Goal: Book appointment/travel/reservation

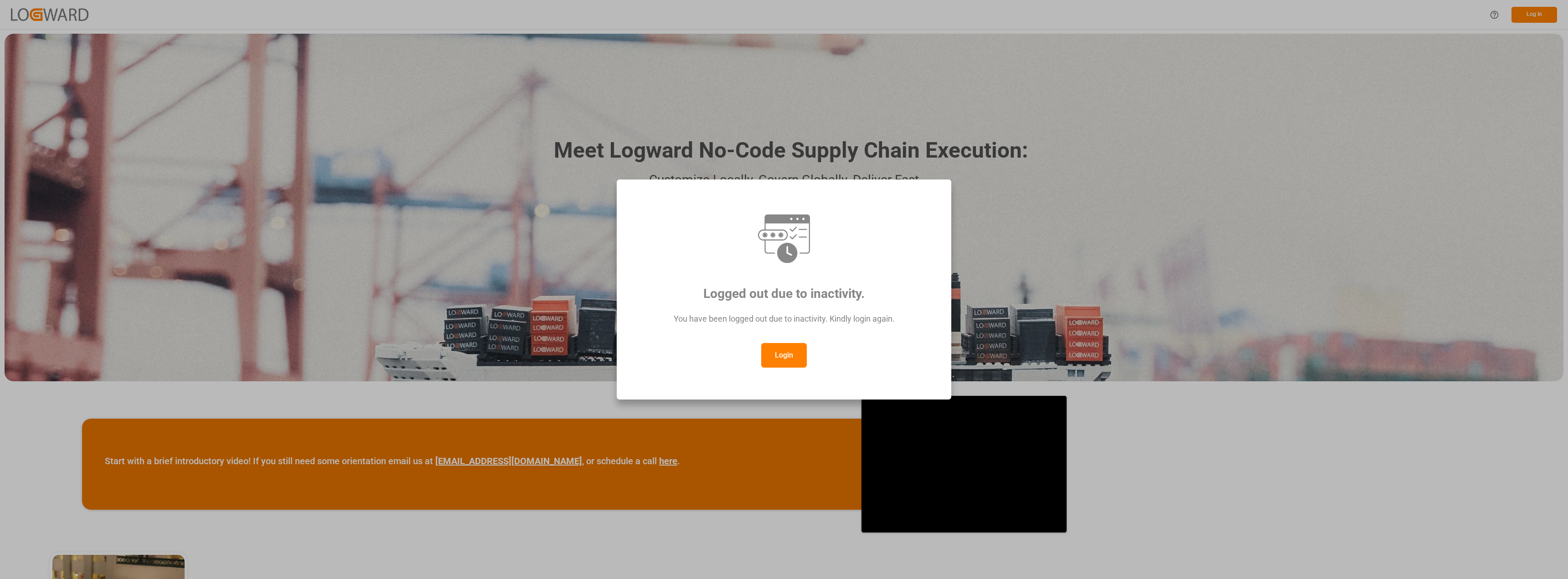
click at [787, 360] on button "Login" at bounding box center [784, 355] width 45 height 25
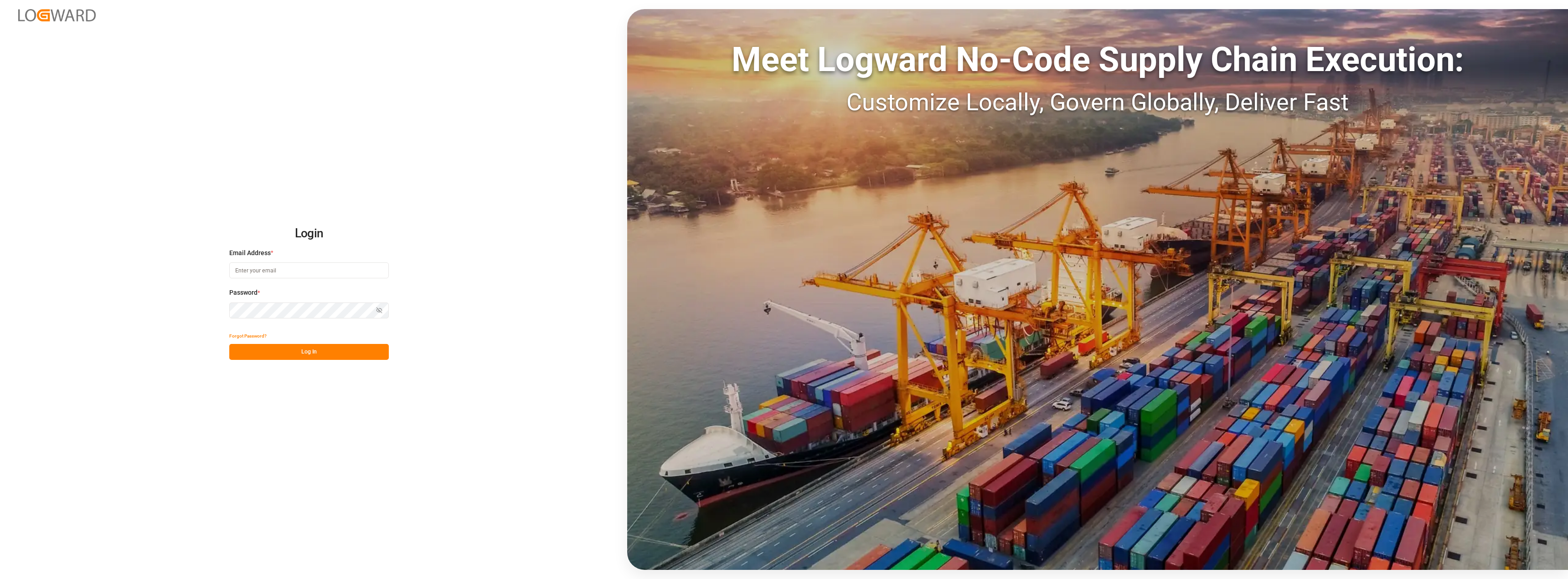
type input "[PERSON_NAME][EMAIL_ADDRESS][DOMAIN_NAME]"
click at [292, 356] on button "Log In" at bounding box center [309, 352] width 160 height 16
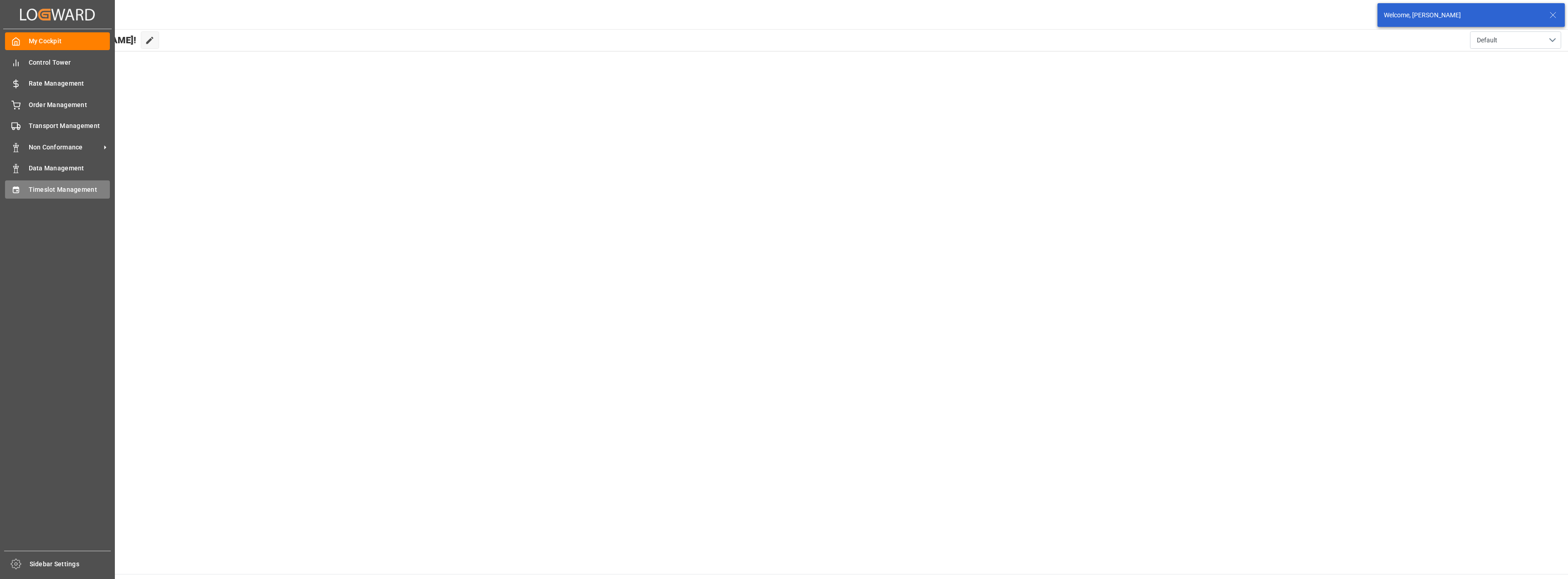
click at [60, 184] on div "Timeslot Management Timeslot Management" at bounding box center [57, 189] width 105 height 18
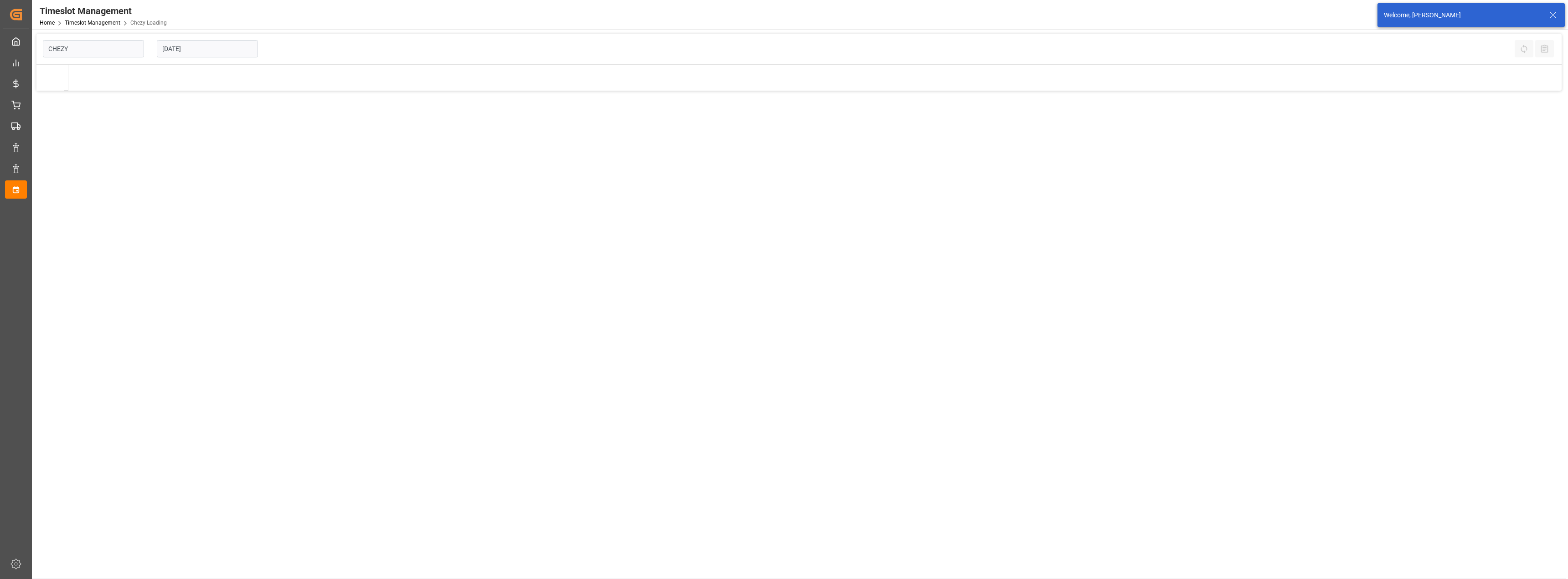
type input "Chezy Loading"
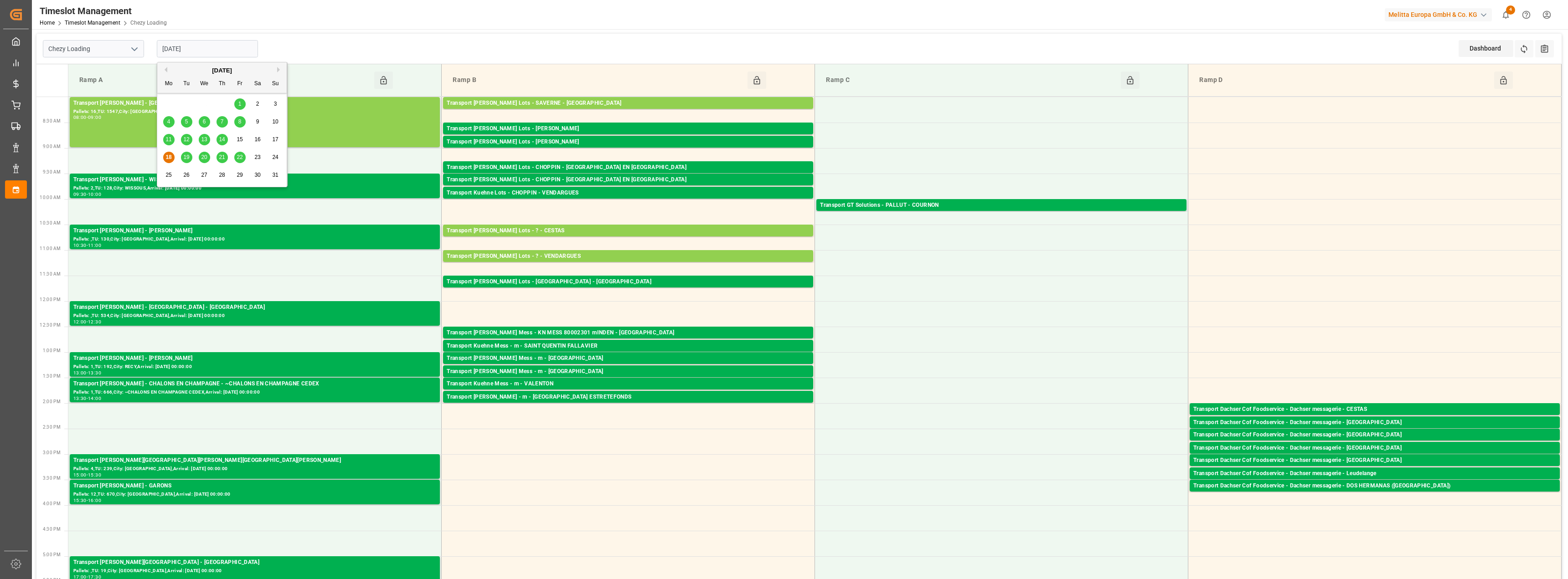
click at [197, 45] on input "[DATE]" at bounding box center [207, 49] width 101 height 17
click at [188, 158] on span "19" at bounding box center [186, 157] width 6 height 7
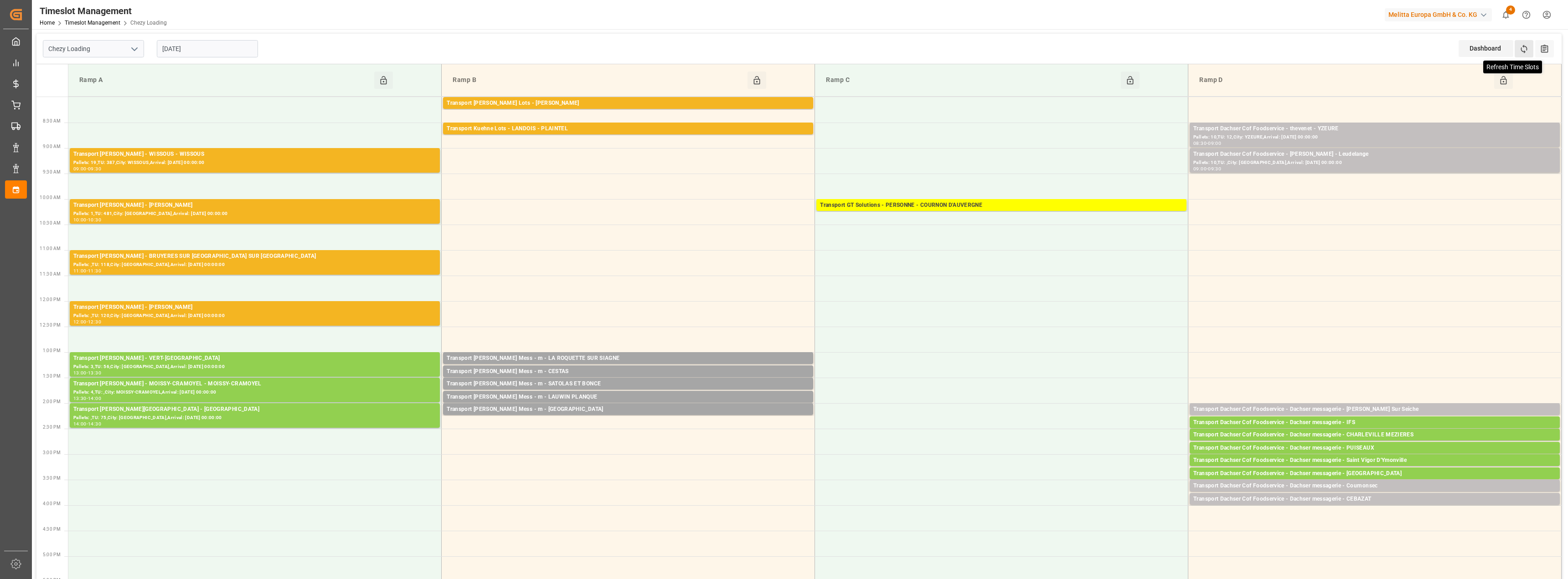
click at [1527, 51] on icon at bounding box center [1524, 49] width 9 height 9
click at [182, 50] on input "[DATE]" at bounding box center [207, 49] width 101 height 17
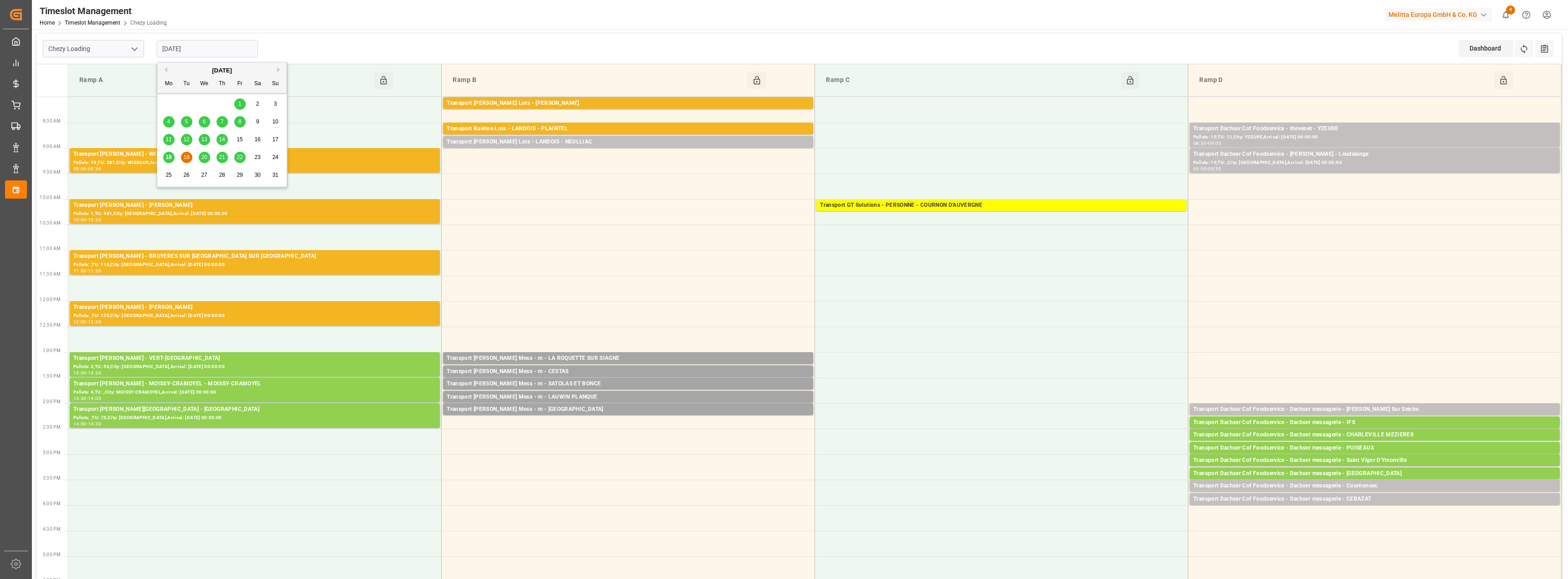
click at [170, 157] on span "18" at bounding box center [168, 157] width 6 height 7
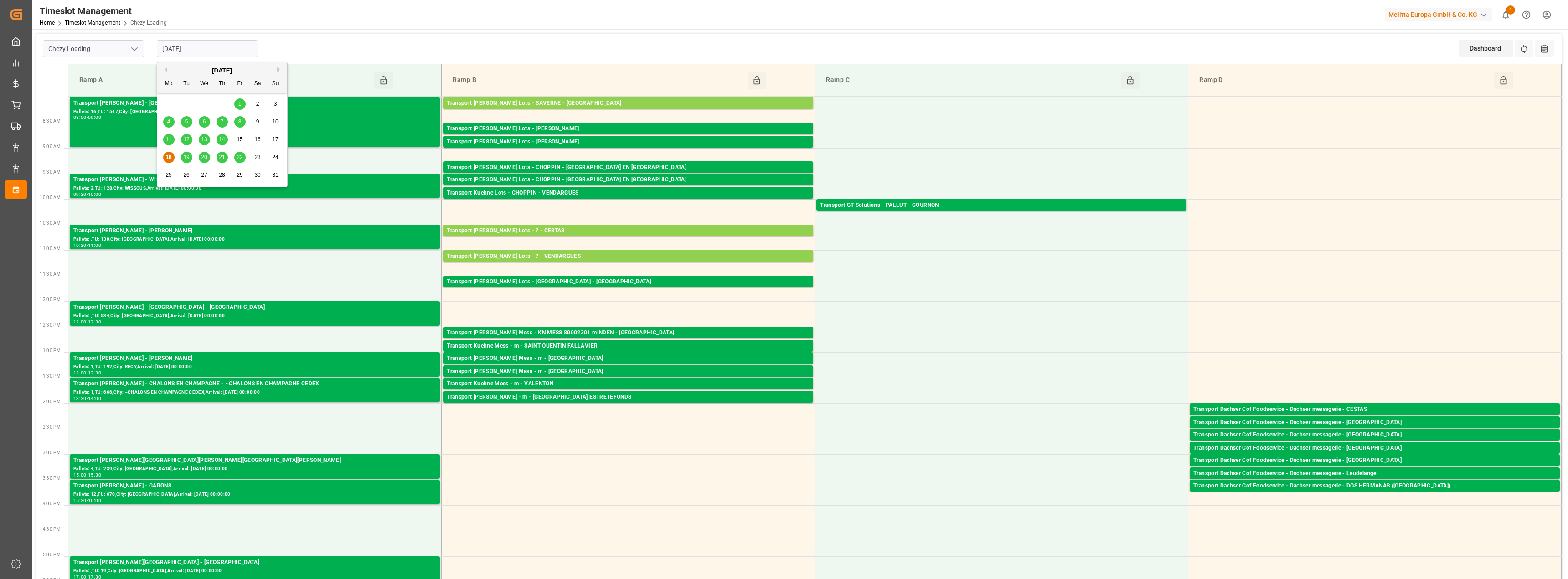
click at [178, 45] on input "[DATE]" at bounding box center [207, 49] width 101 height 17
click at [187, 157] on span "19" at bounding box center [186, 157] width 6 height 7
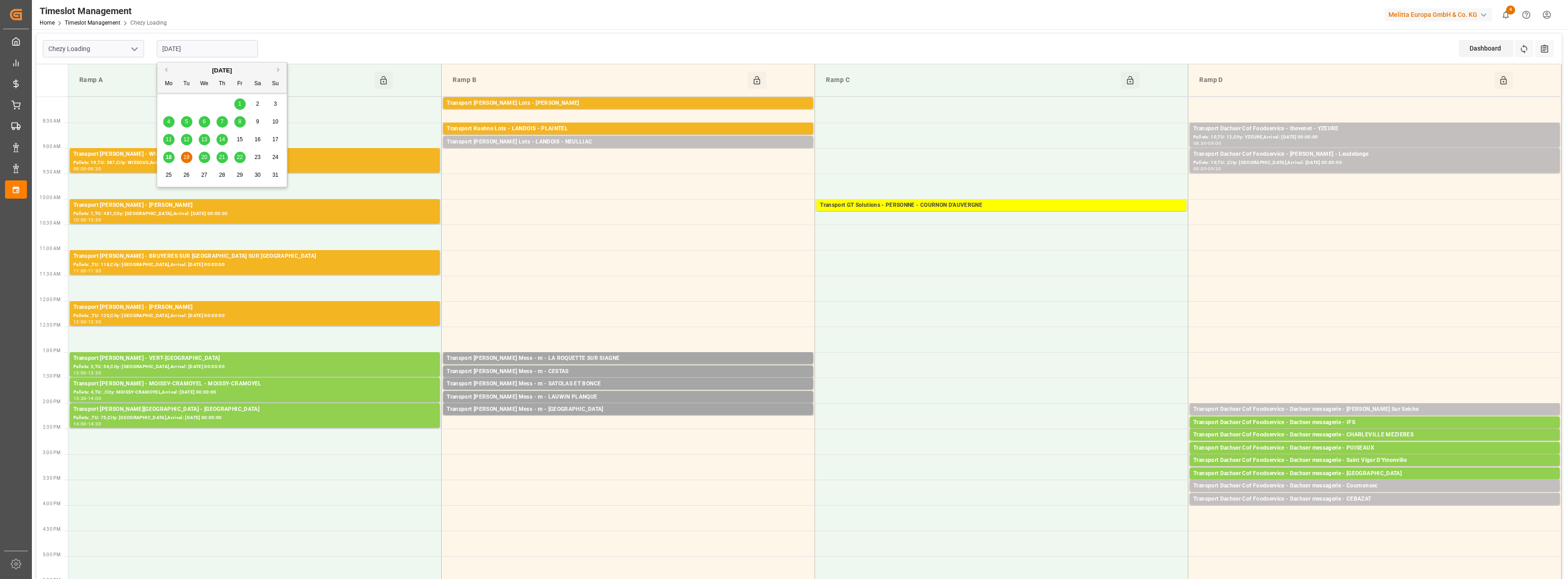
click at [194, 47] on input "[DATE]" at bounding box center [207, 49] width 101 height 17
click at [170, 157] on span "18" at bounding box center [168, 157] width 6 height 7
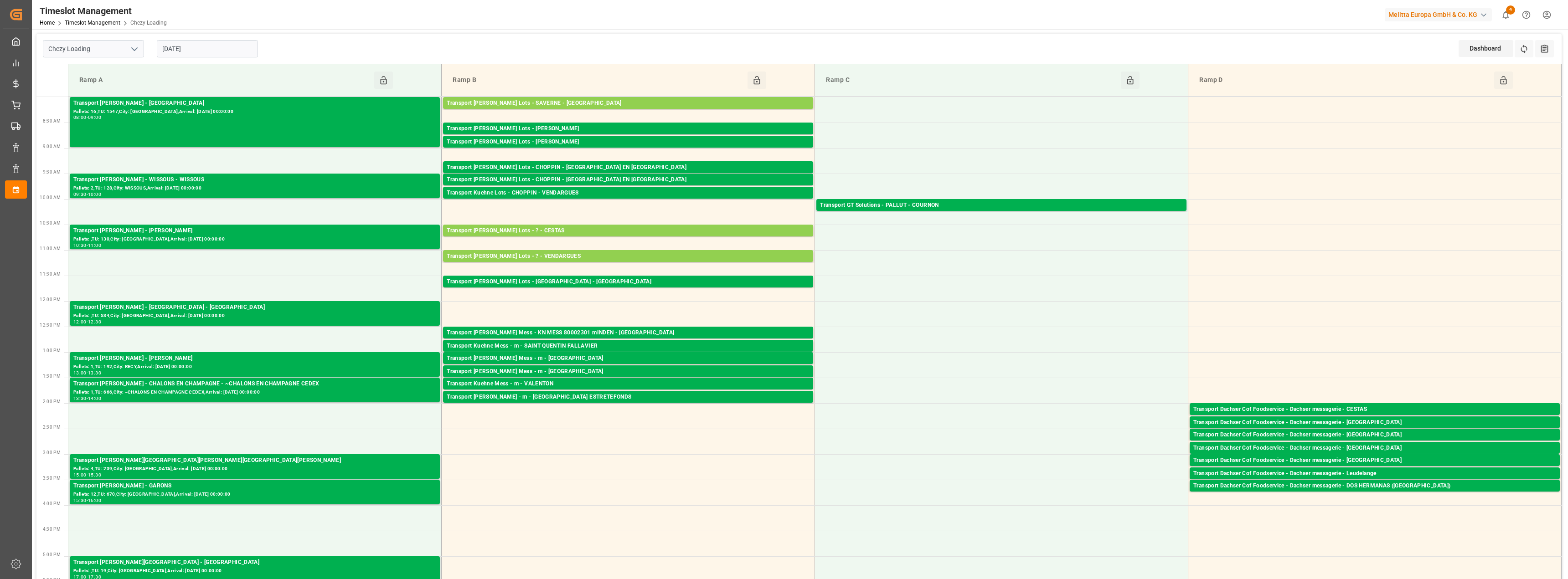
click at [210, 55] on input "[DATE]" at bounding box center [207, 49] width 101 height 17
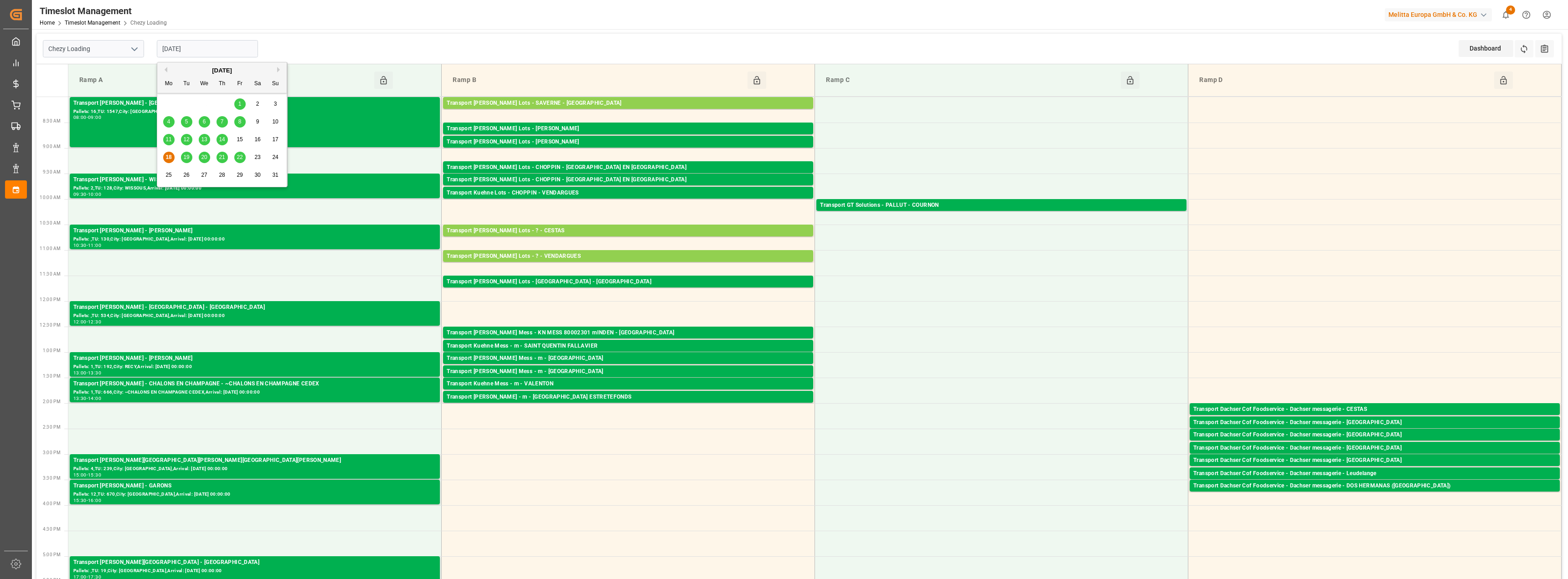
click at [224, 139] on span "14" at bounding box center [221, 140] width 6 height 7
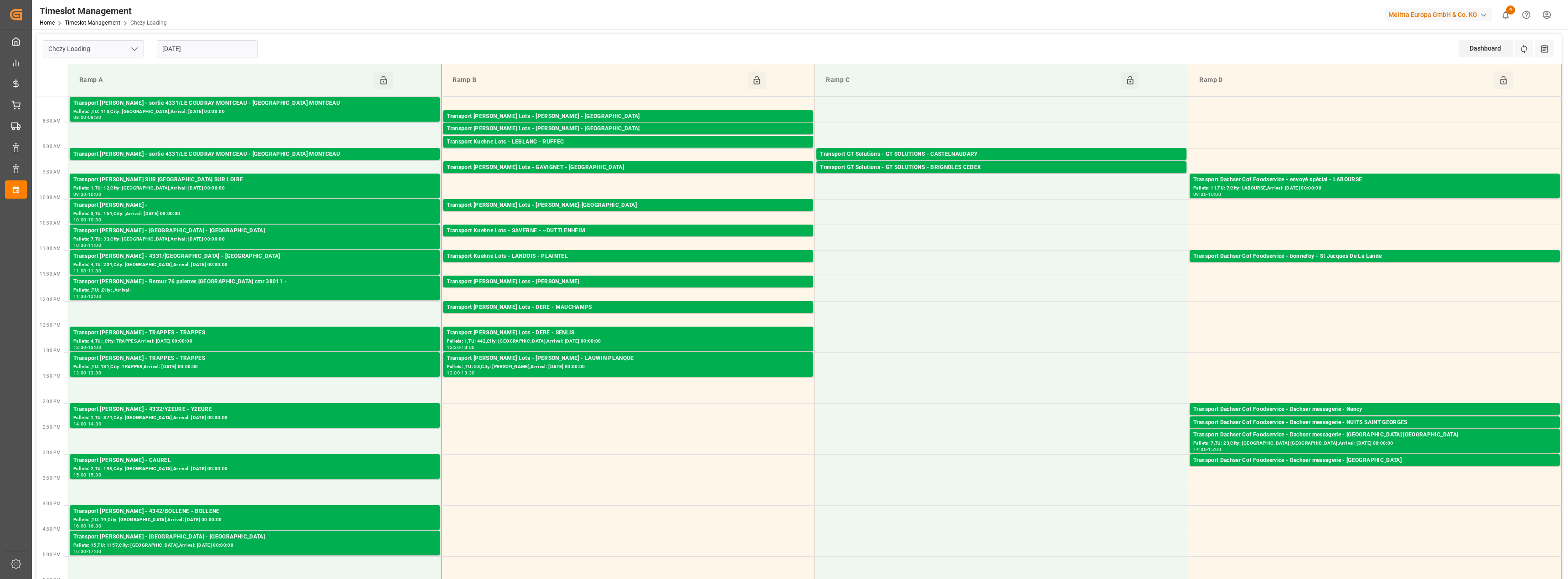
click at [200, 51] on input "[DATE]" at bounding box center [207, 49] width 101 height 17
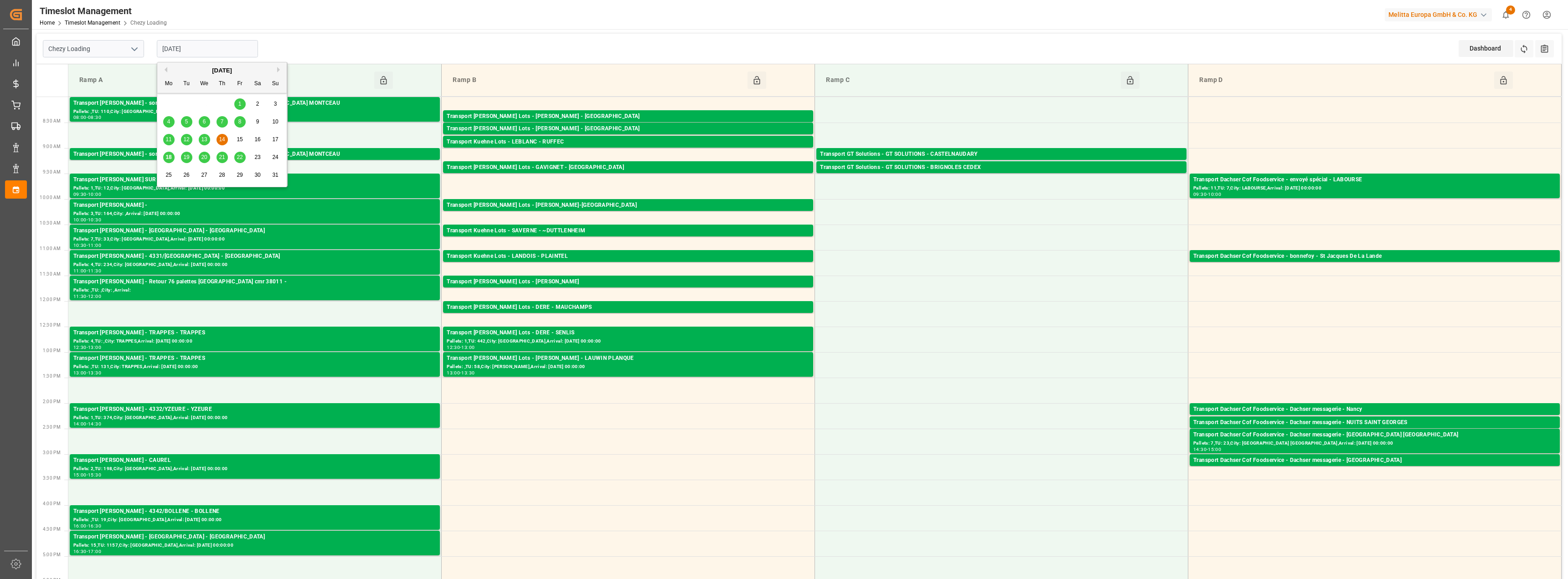
click at [207, 140] on div "13" at bounding box center [204, 140] width 11 height 11
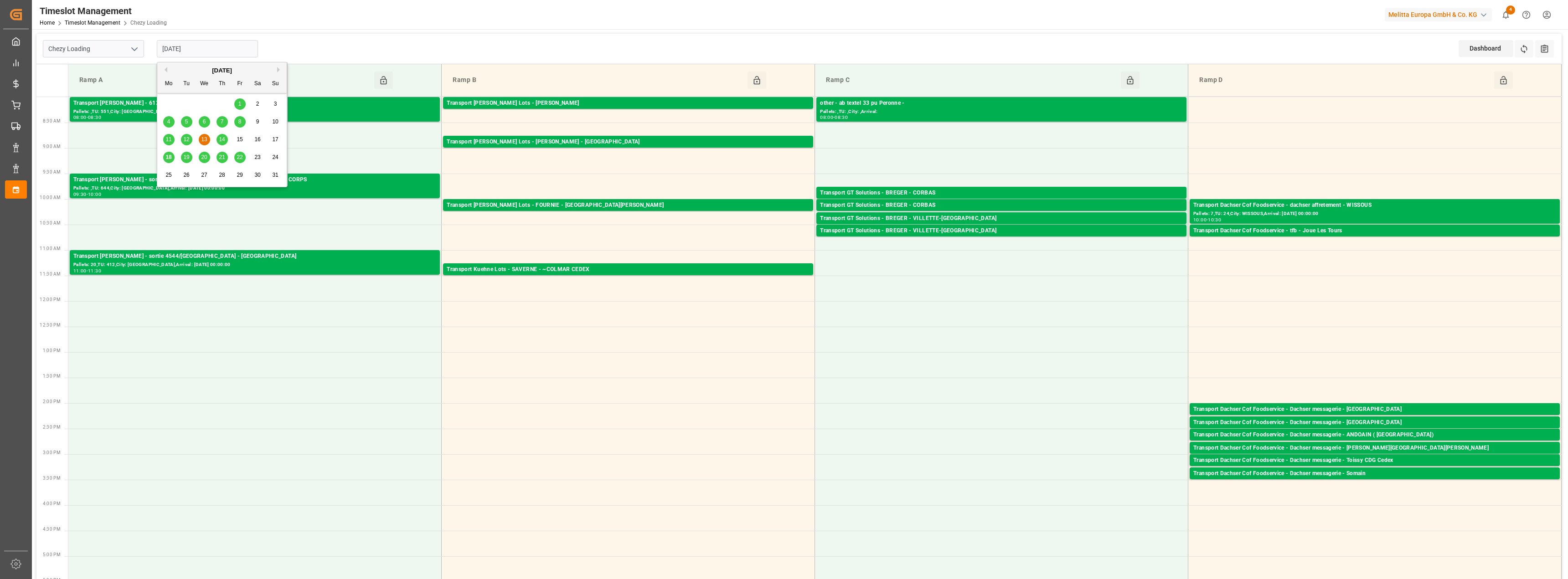
click at [178, 51] on input "[DATE]" at bounding box center [207, 49] width 101 height 17
click at [188, 142] on span "12" at bounding box center [186, 140] width 6 height 7
type input "[DATE]"
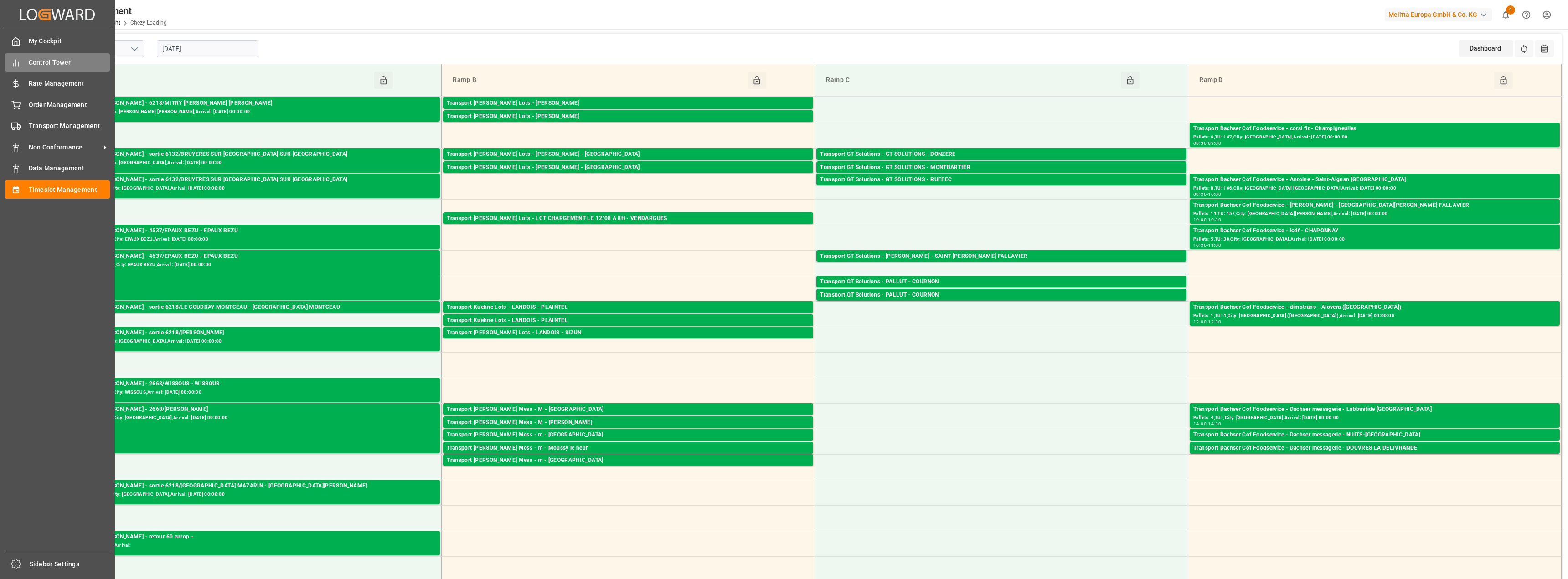
click at [43, 63] on span "Control Tower" at bounding box center [70, 63] width 82 height 9
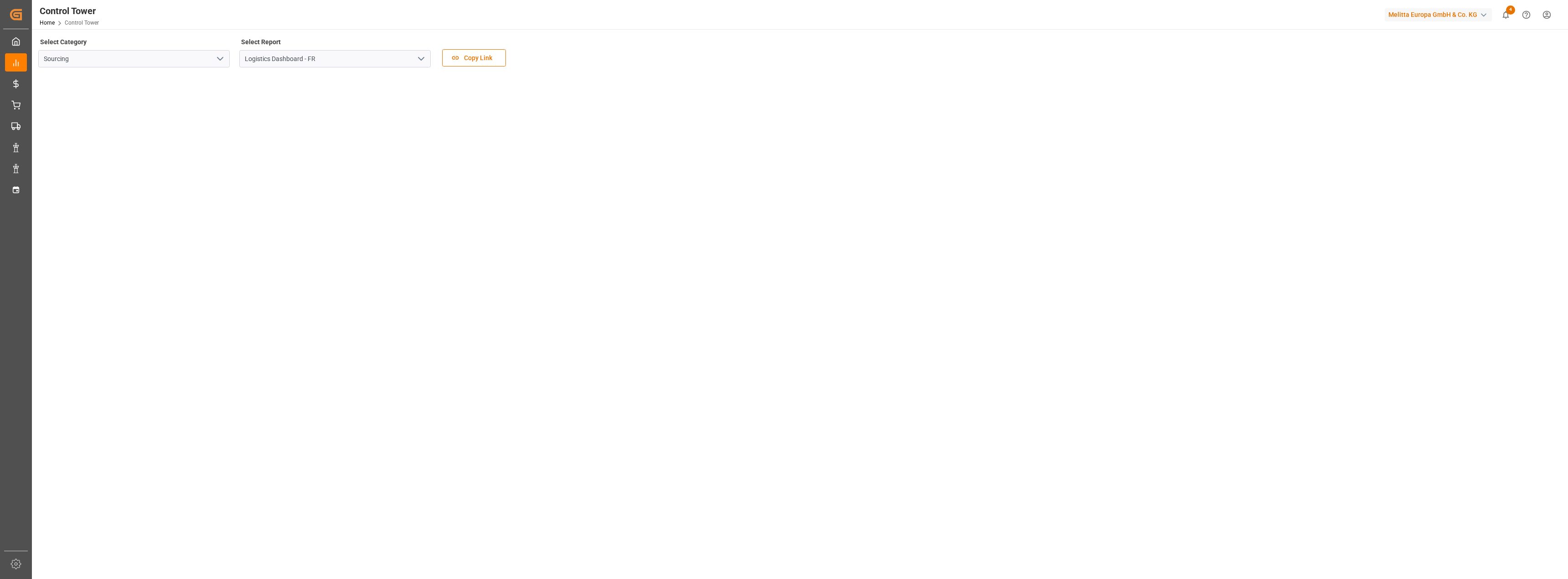
click at [421, 61] on icon "open menu" at bounding box center [421, 59] width 11 height 11
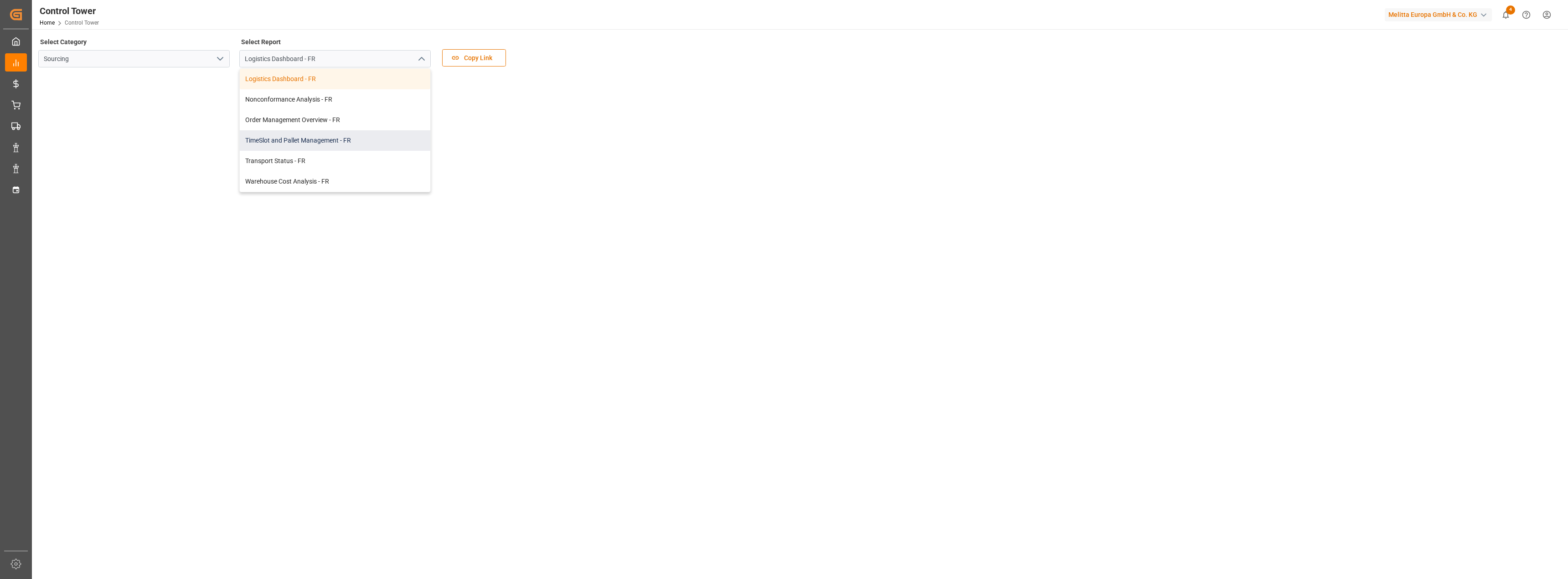
click at [306, 141] on div "TimeSlot and Pallet Management - FR" at bounding box center [335, 140] width 190 height 21
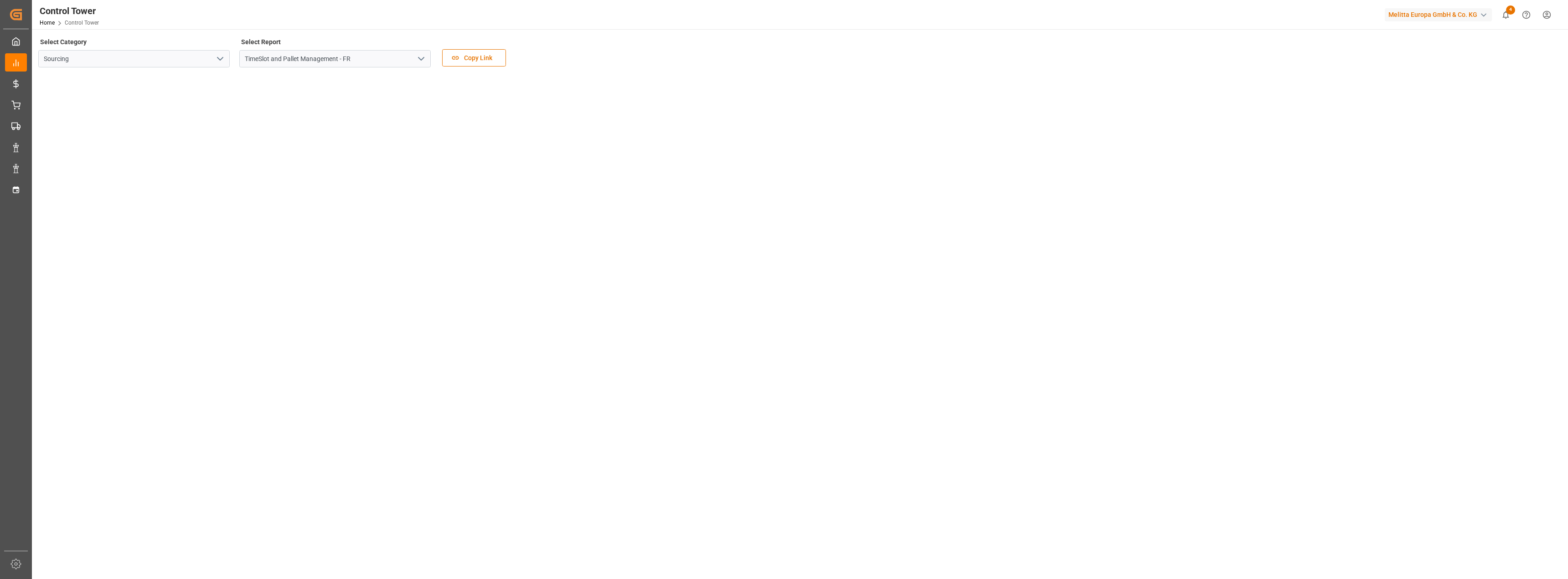
click at [420, 58] on icon "open menu" at bounding box center [421, 59] width 11 height 11
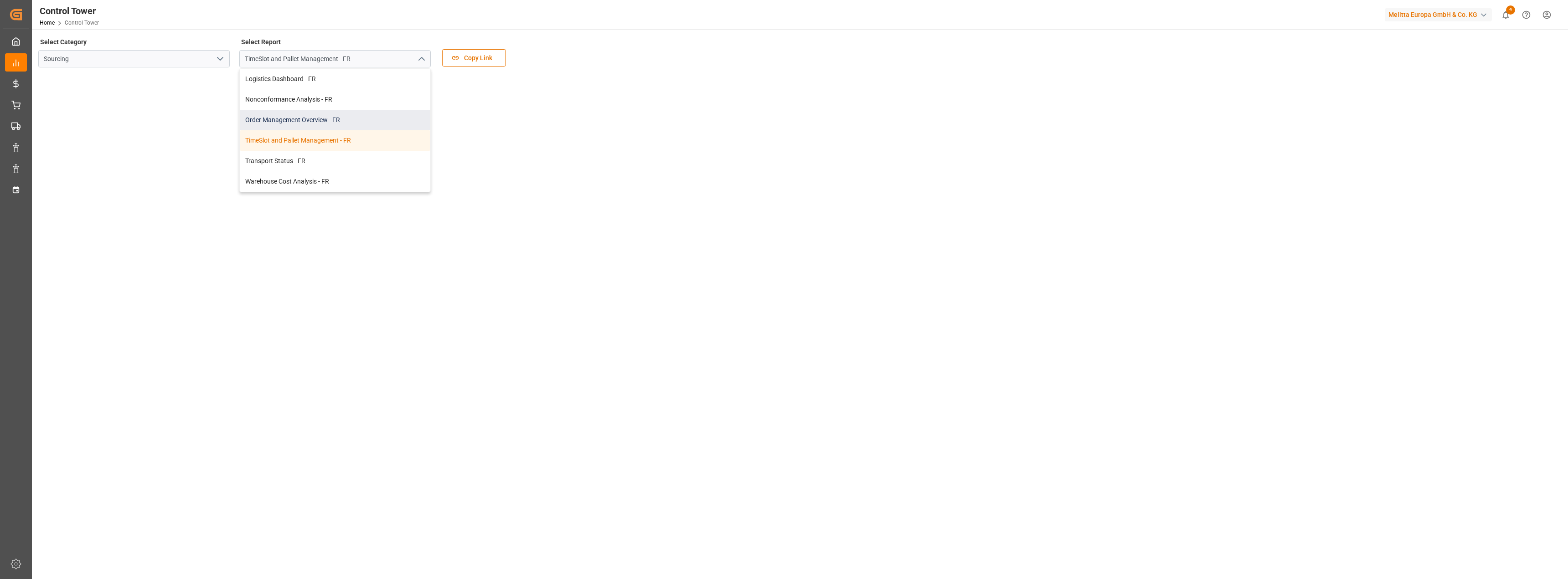
click at [290, 118] on div "Order Management Overview - FR" at bounding box center [335, 120] width 190 height 21
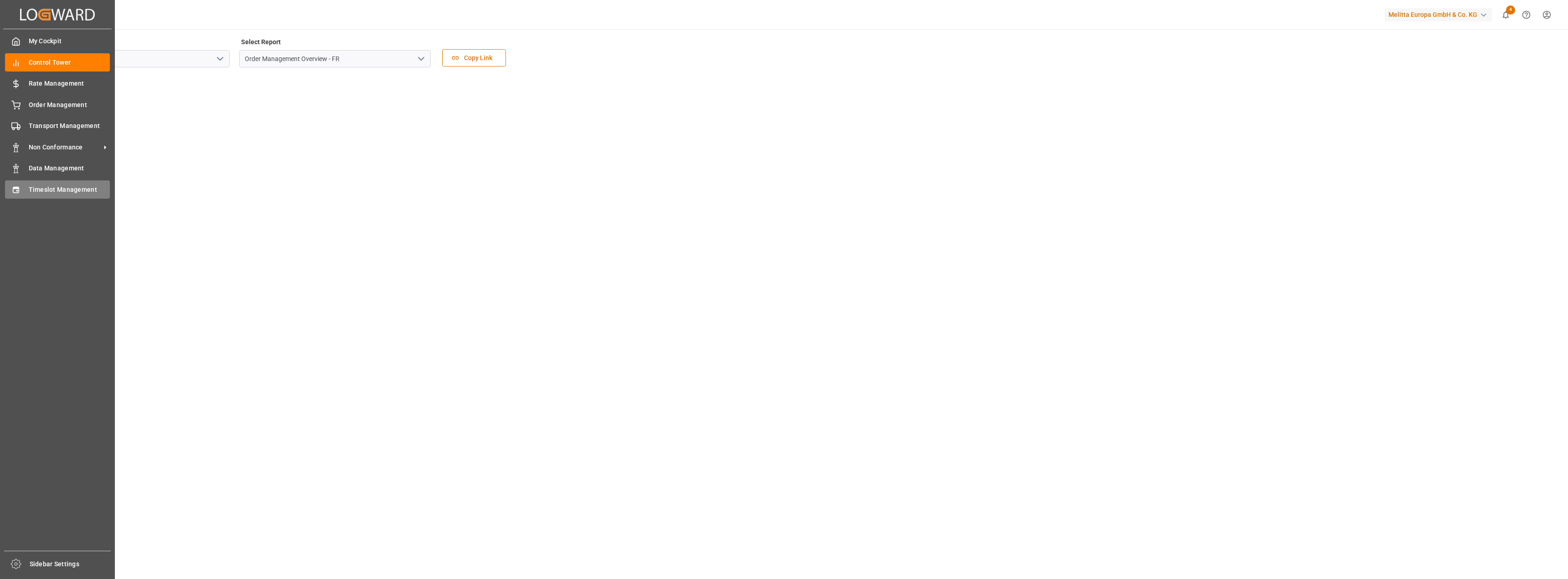
click at [25, 194] on div "Timeslot Management Timeslot Management" at bounding box center [57, 189] width 105 height 18
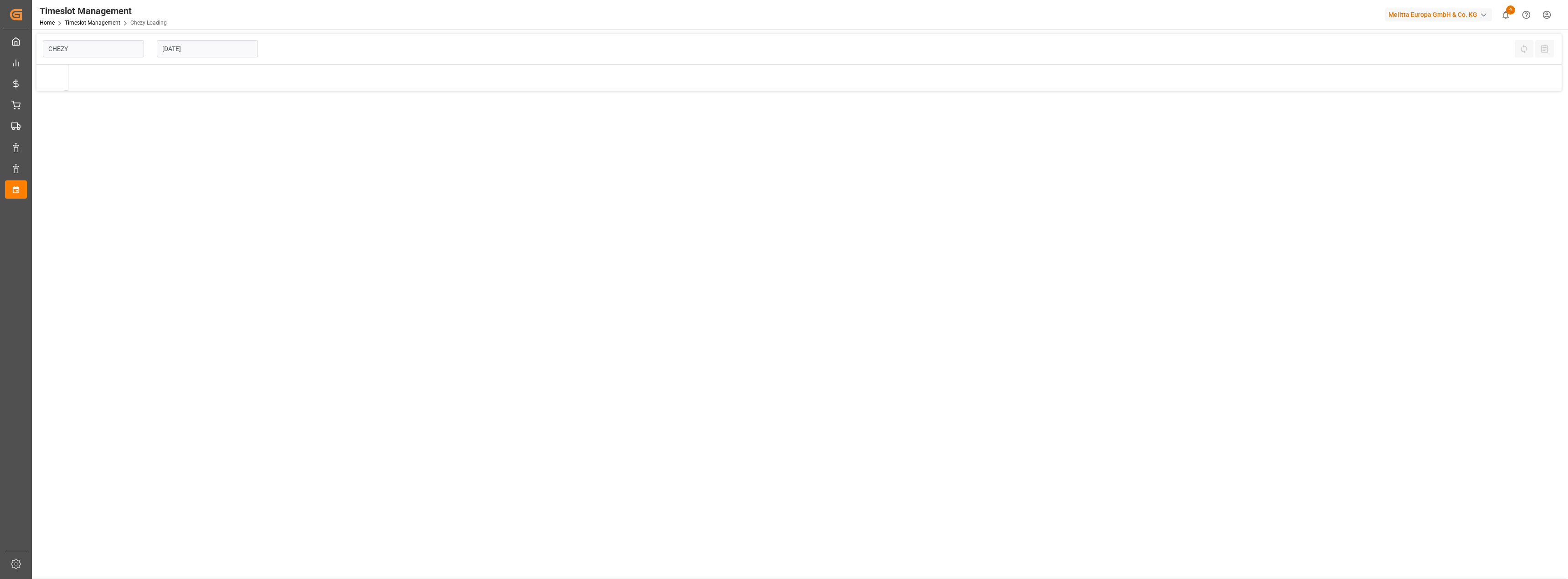
type input "Chezy Loading"
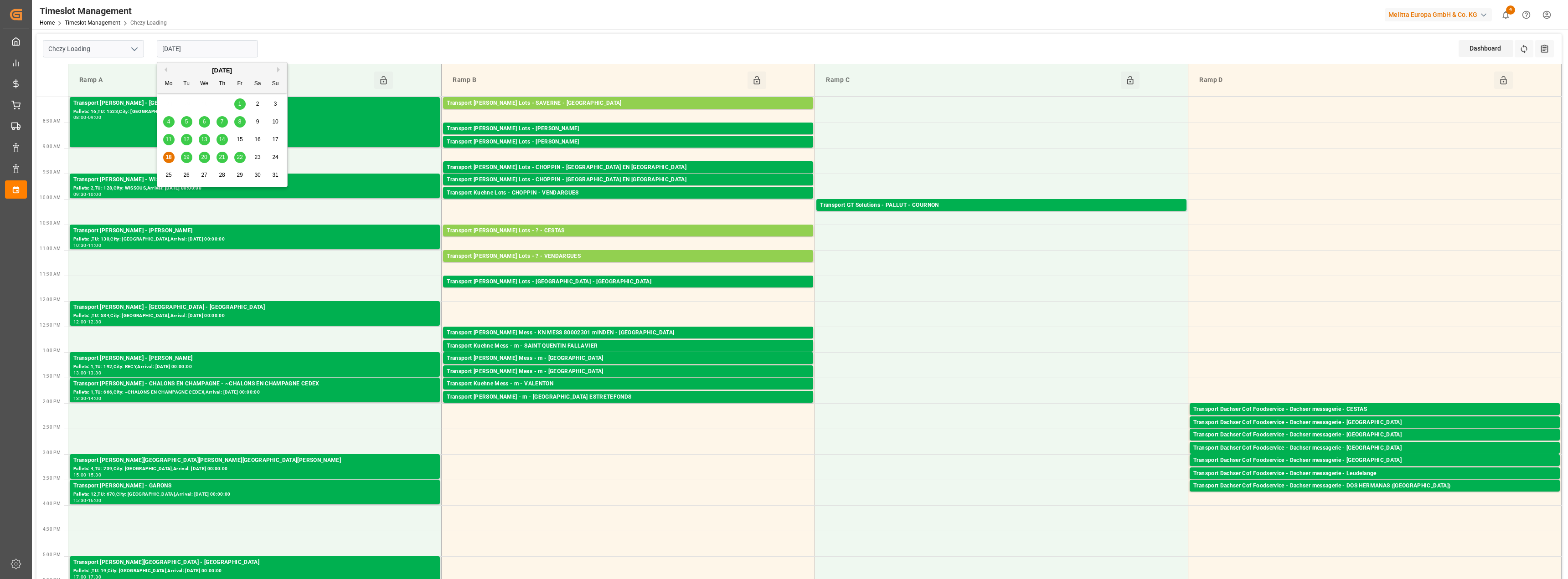
click at [182, 55] on input "[DATE]" at bounding box center [207, 49] width 101 height 17
click at [182, 156] on div "19" at bounding box center [186, 158] width 11 height 11
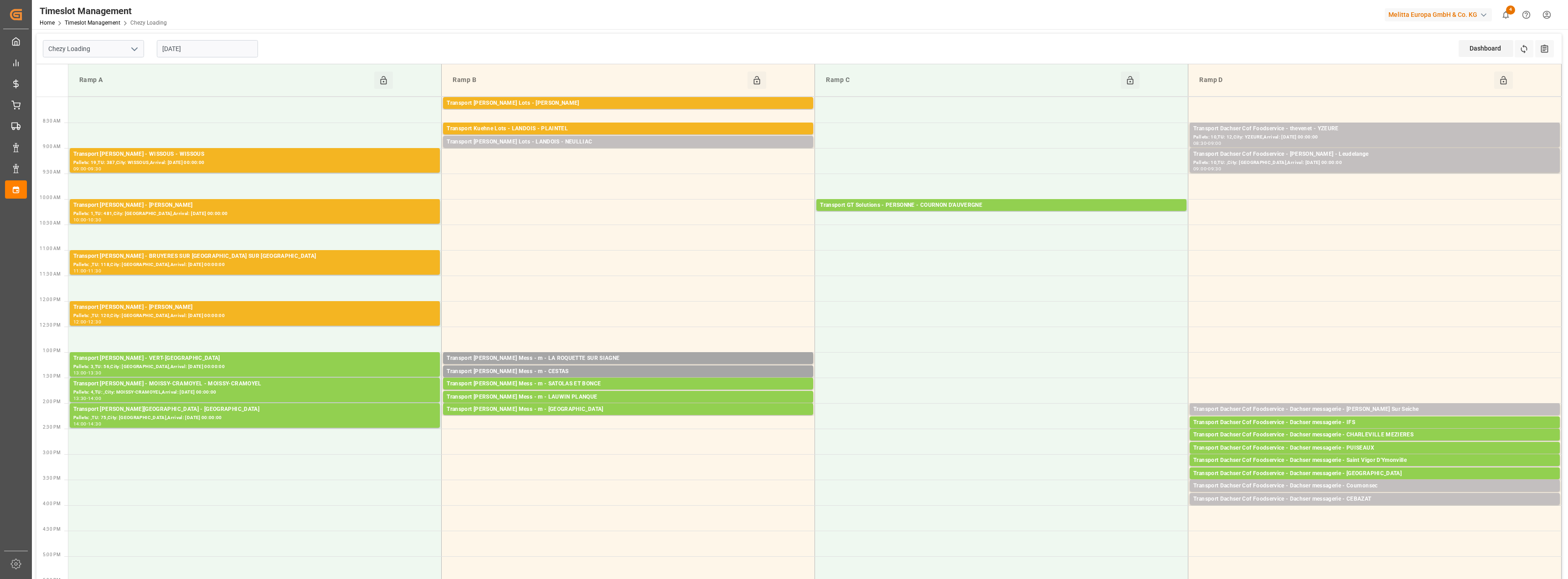
click at [184, 44] on input "[DATE]" at bounding box center [207, 49] width 101 height 17
click at [205, 160] on span "20" at bounding box center [204, 157] width 6 height 7
type input "[DATE]"
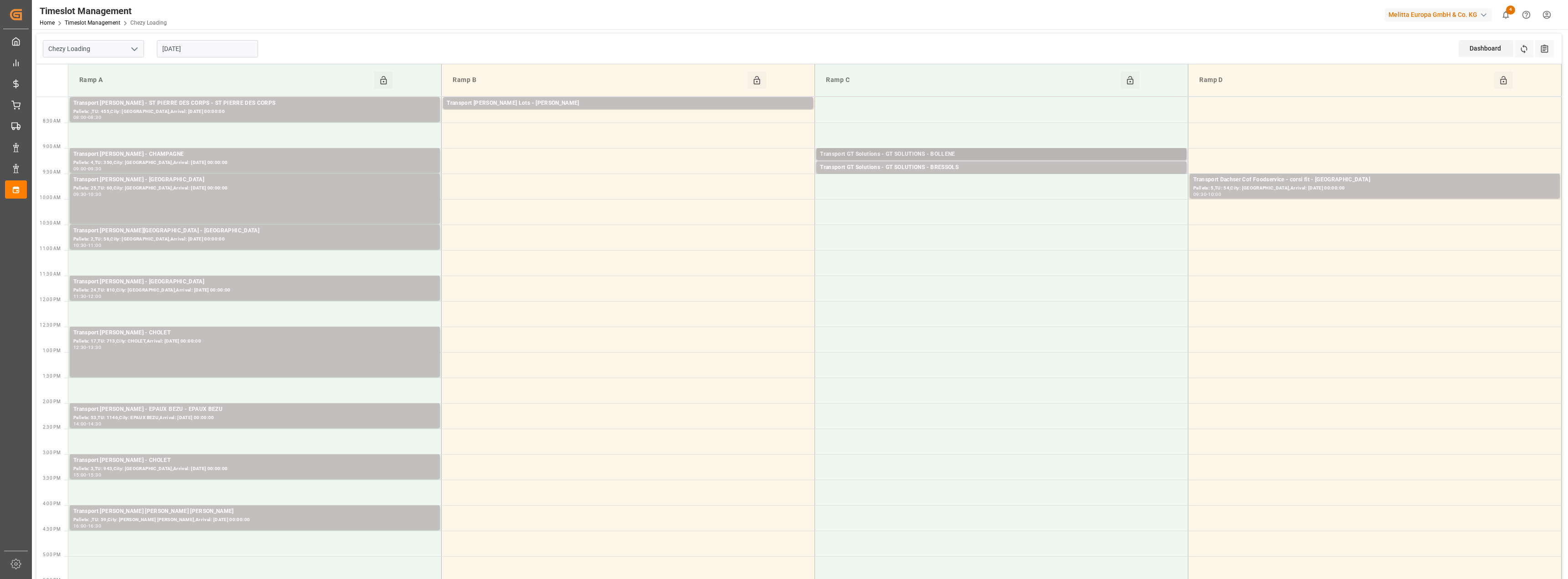
click at [937, 155] on div "Transport GT Solutions - GT SOLUTIONS - BOLLENE" at bounding box center [1001, 154] width 363 height 9
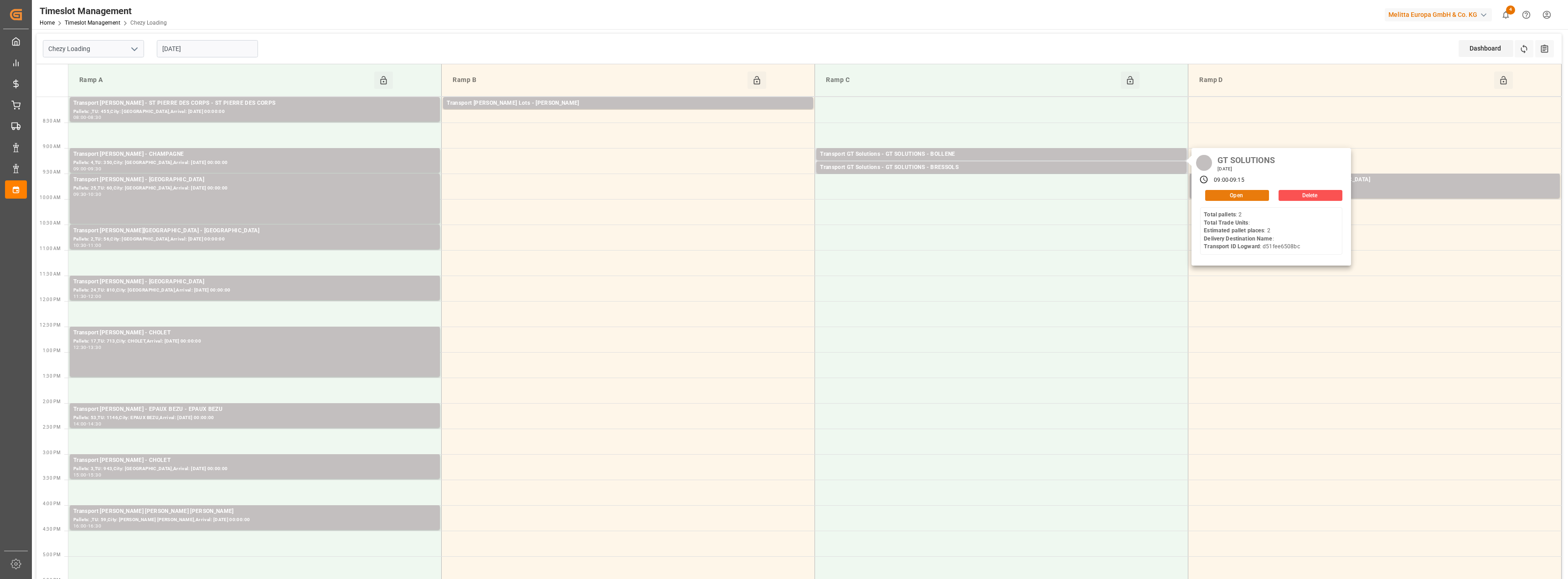
click at [1238, 196] on button "Open" at bounding box center [1236, 195] width 63 height 11
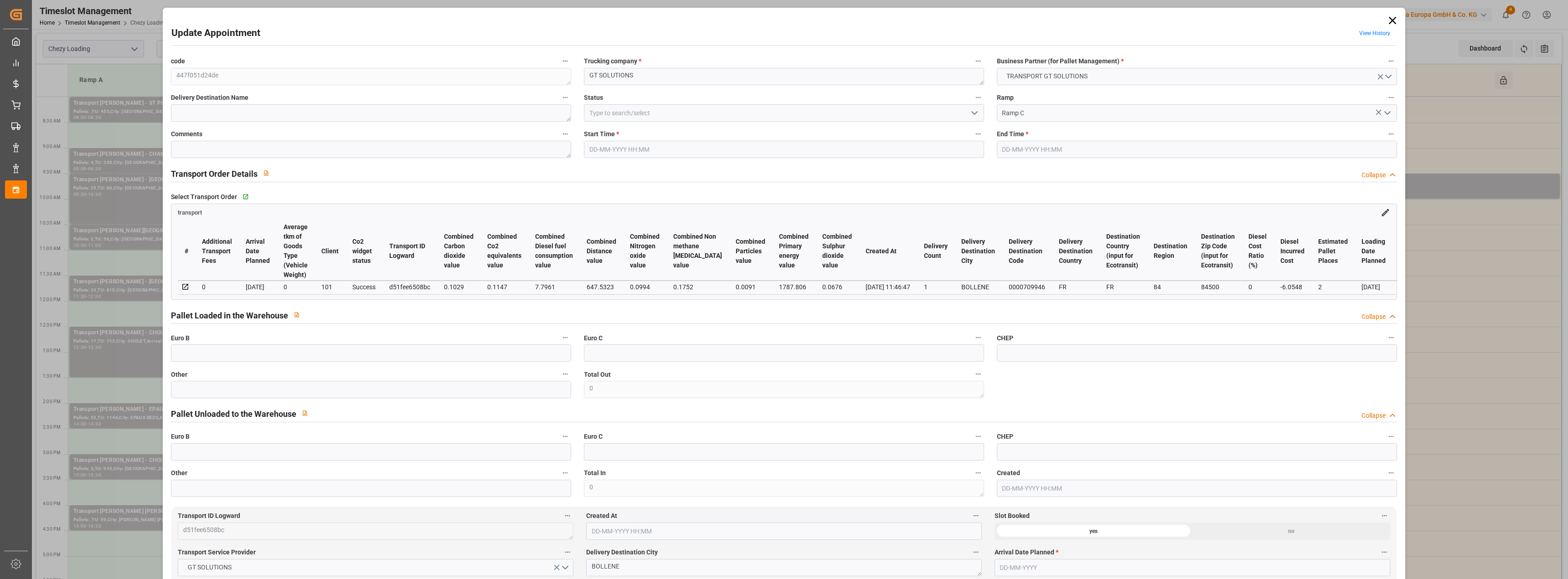
type input "2"
type input "149.5"
type input "0"
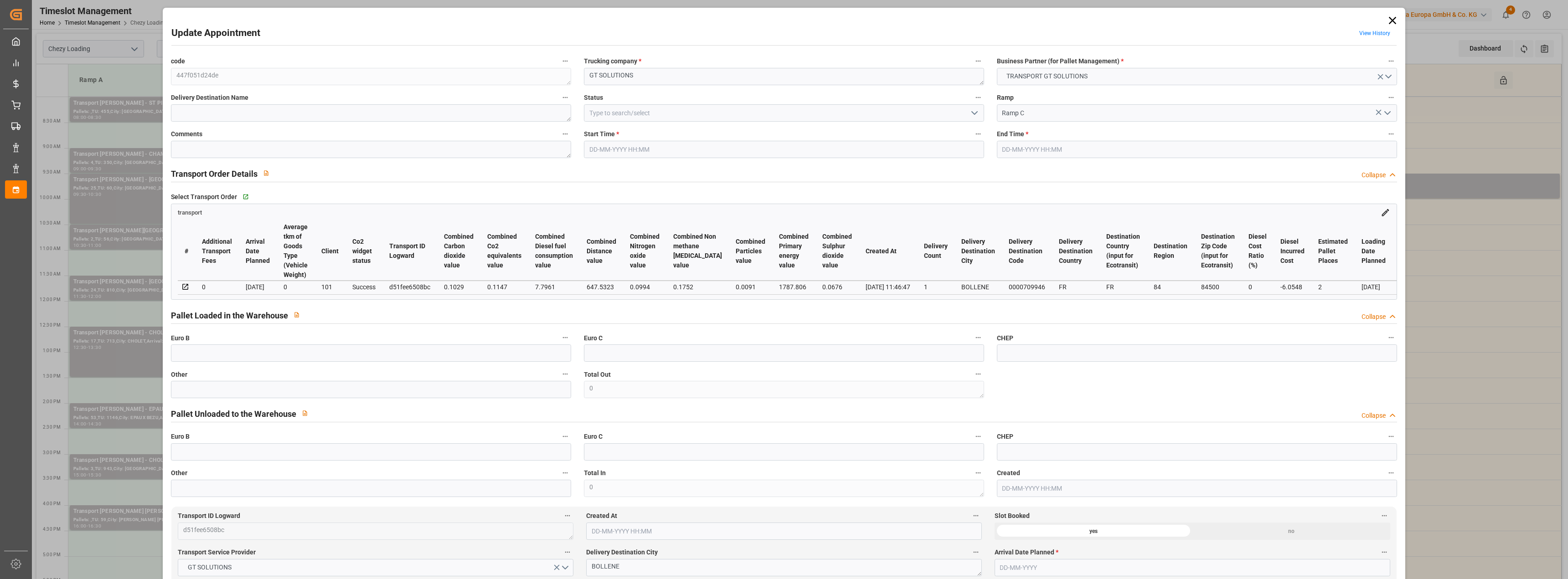
type input "143.4452"
type input "-6.0548"
type input "0"
type input "251.1"
type input "380"
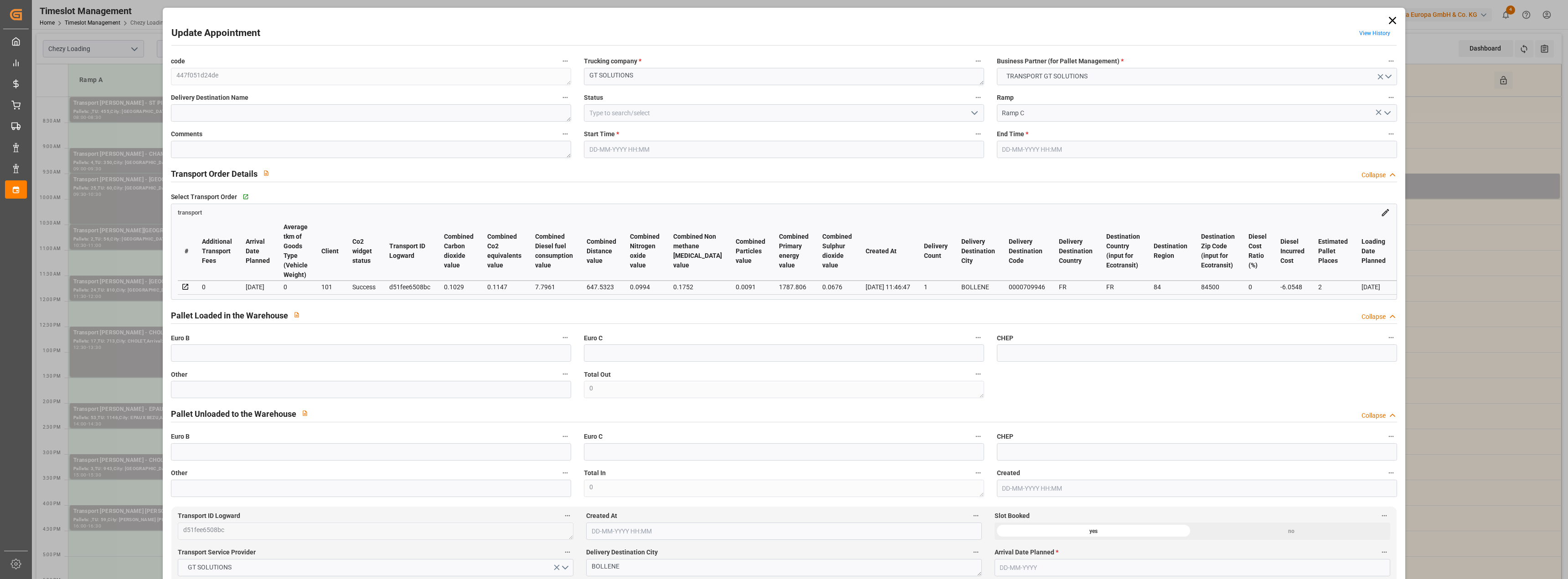
type input "2790"
type input "84"
type input "2"
type input "0"
type input "2"
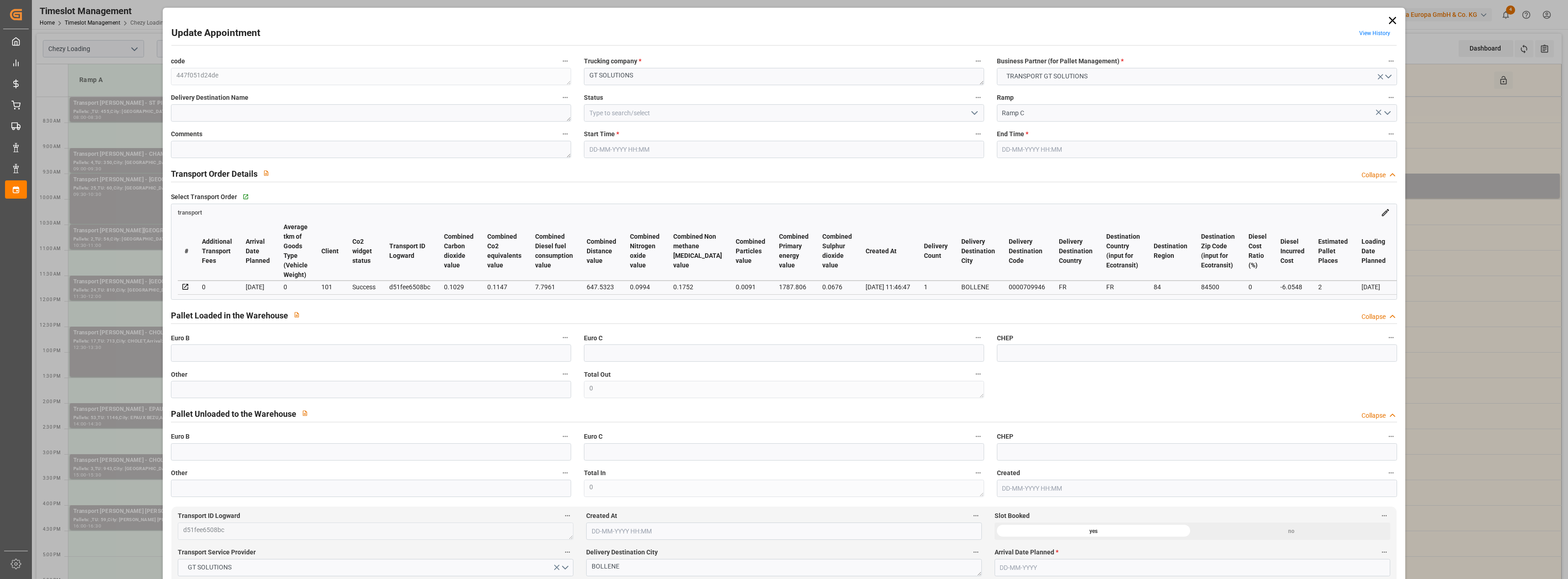
type input "101"
type input "307.62"
type input "0"
type input "4710.8598"
type input "0"
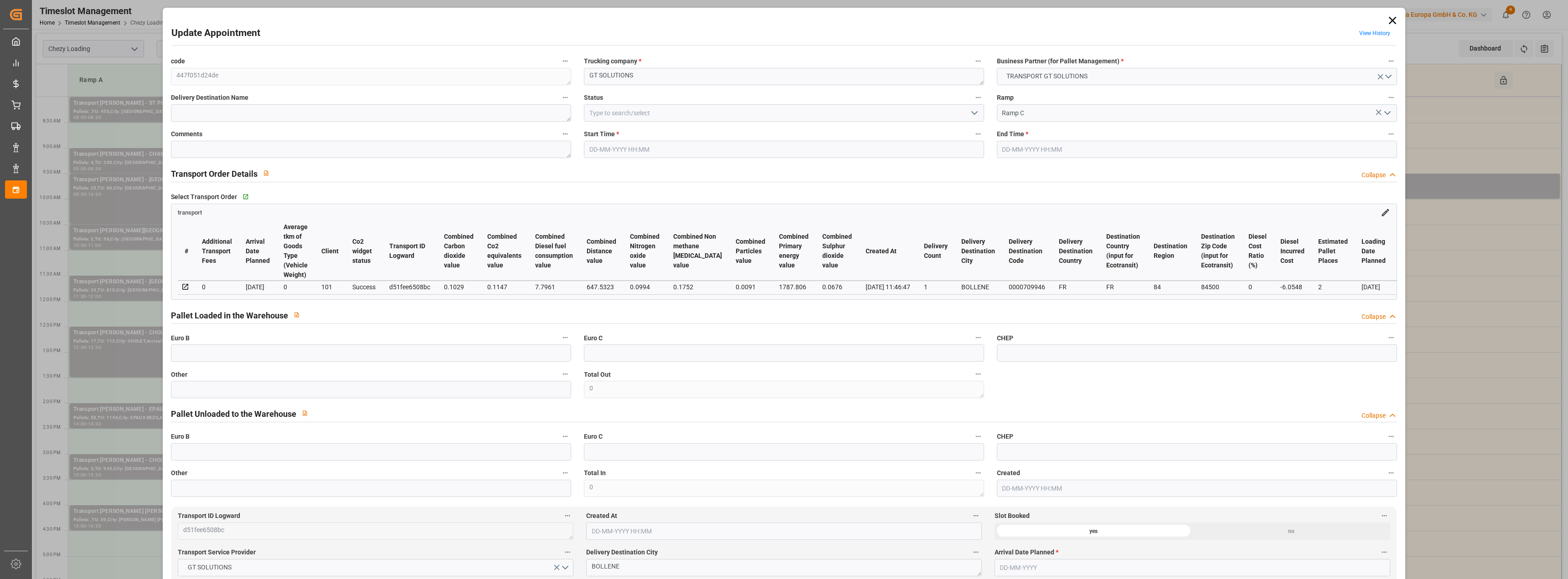
type input "0"
type input "21"
type input "35"
type input "[DATE] 09:00"
type input "[DATE] 09:15"
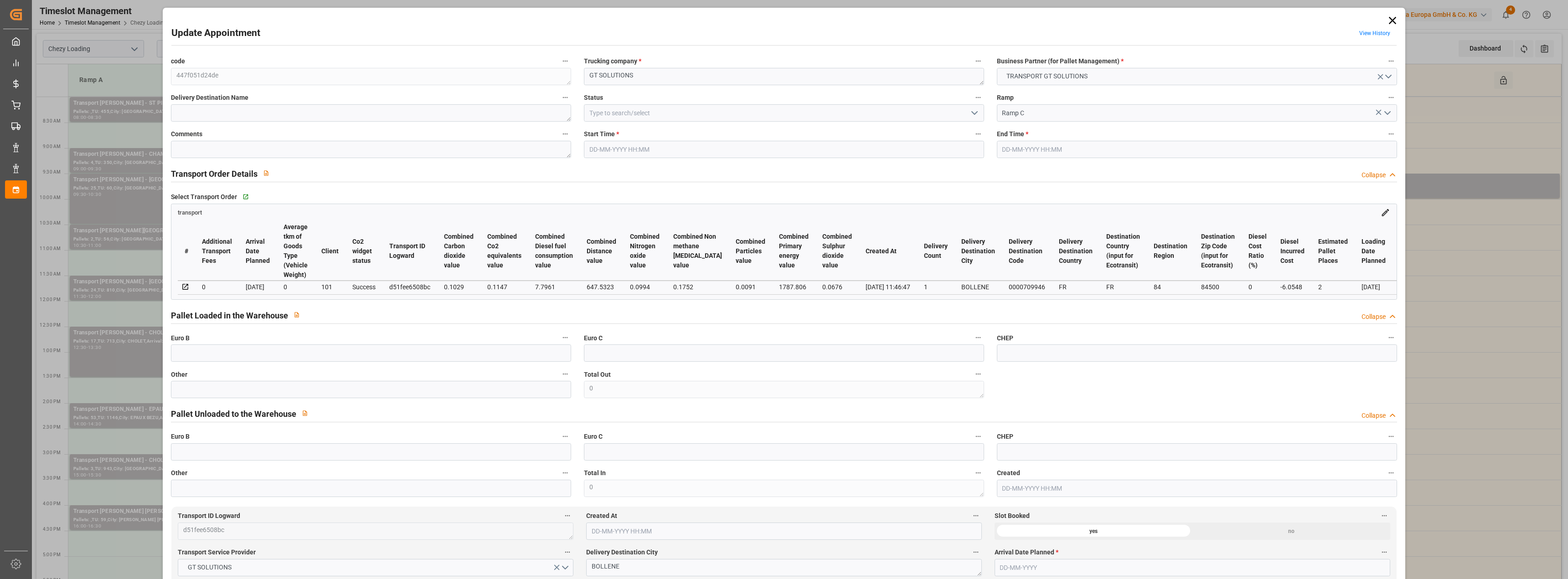
type input "[DATE] 13:56"
type input "[DATE] 11:46"
type input "[DATE]"
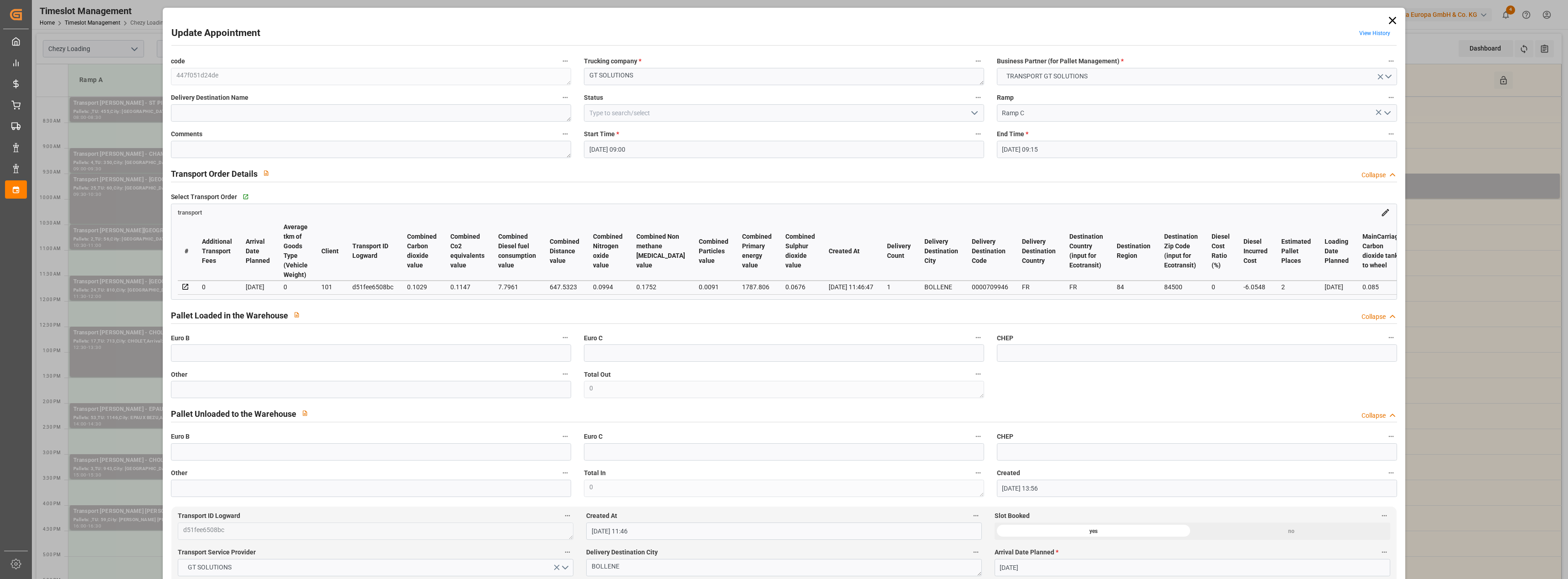
click at [1390, 20] on icon at bounding box center [1392, 20] width 7 height 7
